Goal: Task Accomplishment & Management: Manage account settings

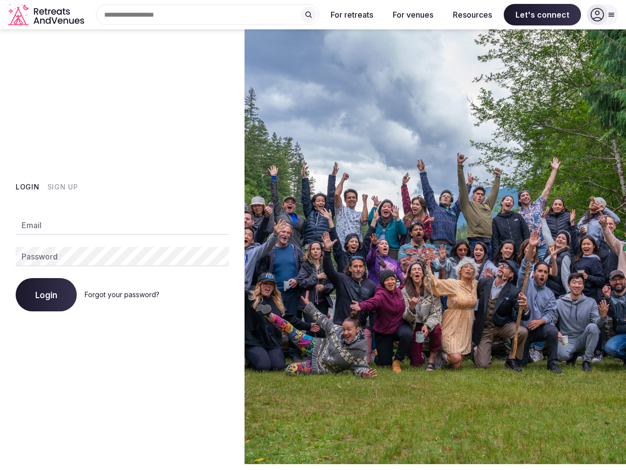
click at [313, 235] on img at bounding box center [436, 246] width 382 height 434
click at [207, 15] on div "Search Popular Destinations [GEOGRAPHIC_DATA], [GEOGRAPHIC_DATA] [GEOGRAPHIC_DA…" at bounding box center [203, 14] width 231 height 21
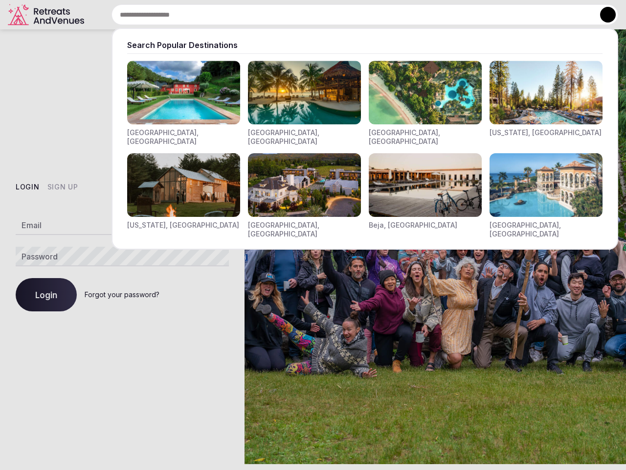
click at [309, 15] on input "text" at bounding box center [365, 14] width 507 height 21
click at [352, 15] on input "text" at bounding box center [365, 14] width 507 height 21
click at [413, 15] on input "text" at bounding box center [365, 14] width 507 height 21
click at [473, 15] on input "text" at bounding box center [365, 14] width 507 height 21
click at [543, 15] on input "text" at bounding box center [365, 14] width 507 height 21
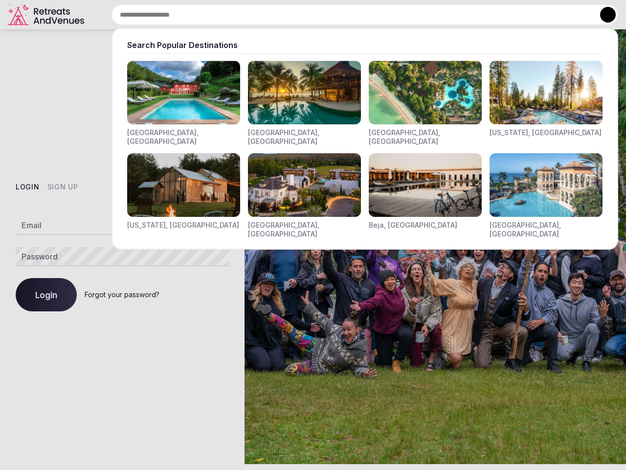
click at [603, 15] on button at bounding box center [608, 15] width 16 height 16
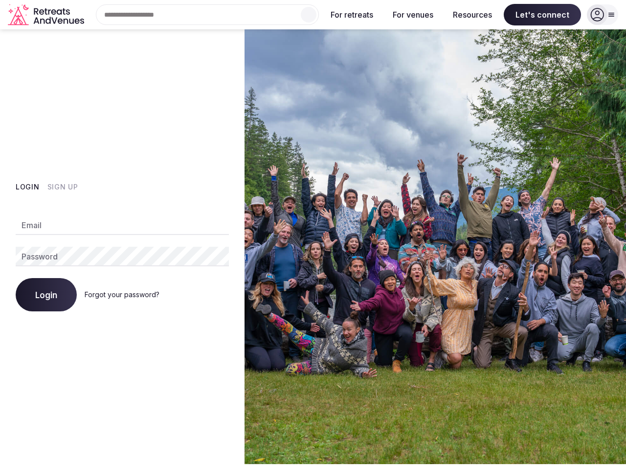
click at [27, 187] on button "Login" at bounding box center [28, 187] width 24 height 10
click at [62, 187] on button "Sign Up" at bounding box center [62, 187] width 31 height 10
